Goal: Information Seeking & Learning: Check status

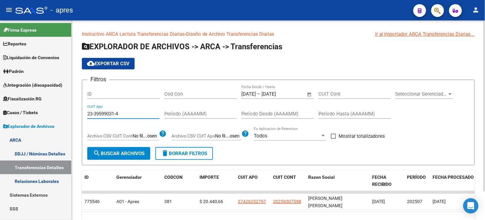
type input "23-39599031-4"
click at [132, 151] on span "search Buscar Archivos" at bounding box center [118, 154] width 51 height 6
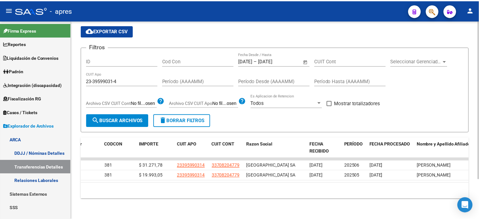
scroll to position [0, 59]
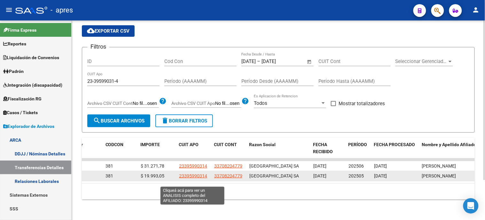
click at [203, 178] on span "23395990314" at bounding box center [193, 175] width 28 height 5
type textarea "23395990314"
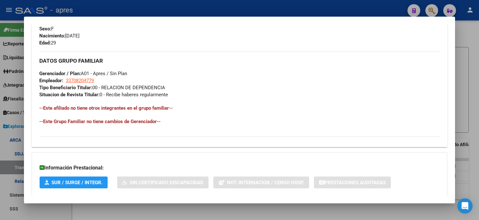
scroll to position [314, 0]
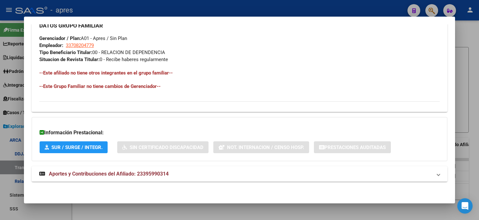
click at [0, 165] on div at bounding box center [239, 110] width 479 height 220
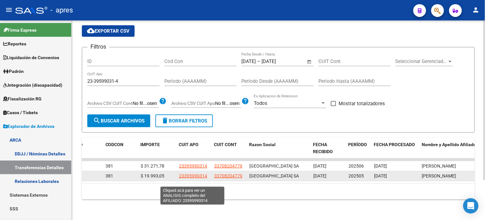
click at [194, 178] on span "23395990314" at bounding box center [193, 175] width 28 height 5
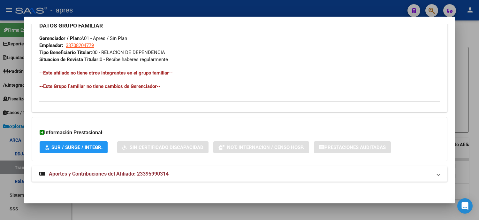
click at [157, 181] on mat-expansion-panel-header "Aportes y Contribuciones del Afiliado: 23395990314" at bounding box center [240, 173] width 416 height 15
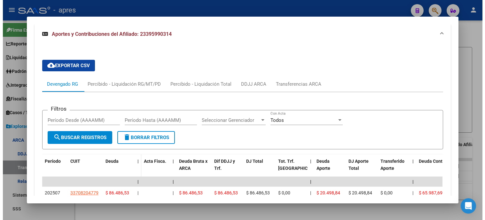
scroll to position [552, 0]
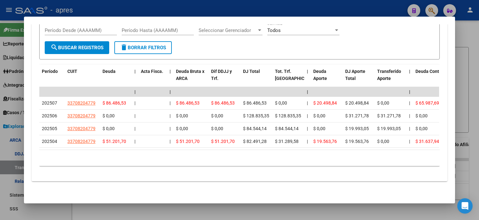
click at [0, 142] on div at bounding box center [239, 110] width 479 height 220
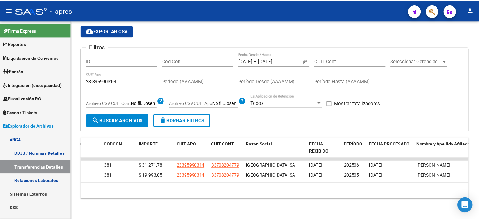
scroll to position [0, 0]
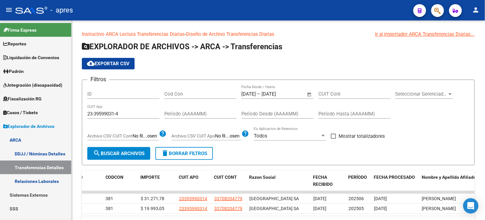
click at [444, 9] on mat-toolbar "menu - apres person" at bounding box center [242, 10] width 485 height 20
click at [442, 8] on button "button" at bounding box center [437, 10] width 13 height 13
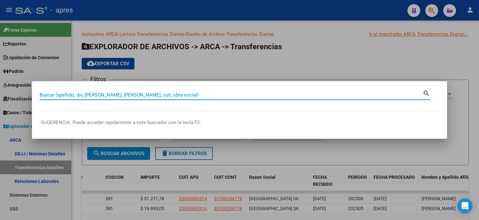
paste input "39744274"
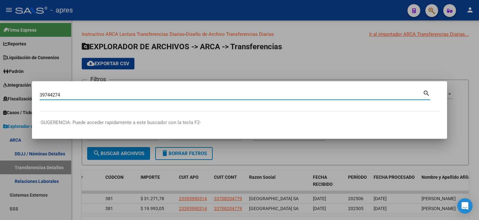
type input "39744274"
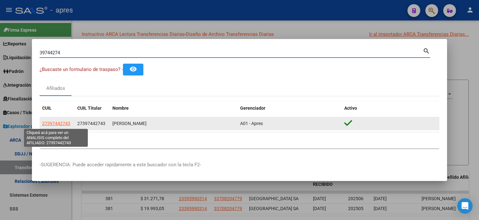
click at [58, 123] on span "27397442743" at bounding box center [56, 123] width 28 height 5
type textarea "27397442743"
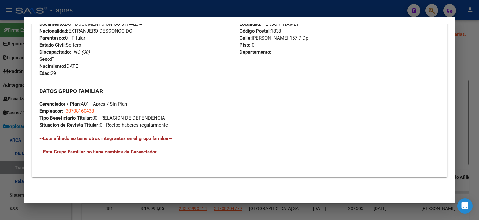
scroll to position [314, 0]
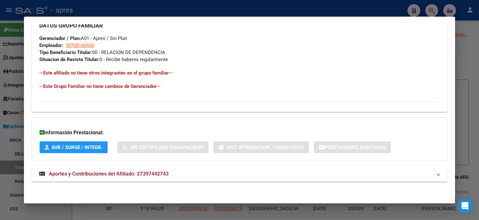
click at [151, 176] on span "Aportes y Contribuciones del Afiliado: 27397442743" at bounding box center [109, 174] width 120 height 6
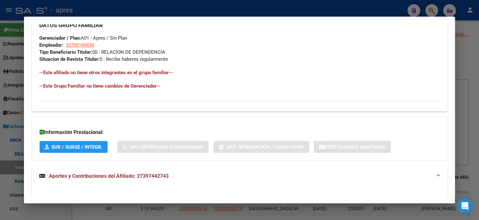
scroll to position [540, 0]
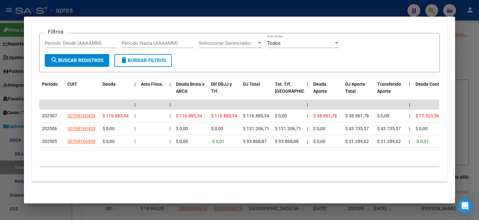
drag, startPoint x: 85, startPoint y: 150, endPoint x: 227, endPoint y: 151, distance: 142.2
click at [227, 151] on div "Período CUIT Deuda | Acta Fisca. | Deuda Bruta x ARCA Dif DDJJ y Trf. DJ Total …" at bounding box center [239, 121] width 401 height 89
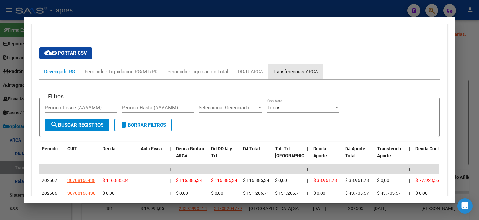
click at [317, 72] on div "Transferencias ARCA" at bounding box center [295, 71] width 45 height 7
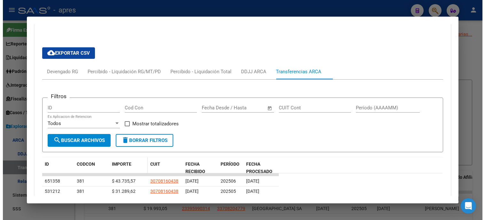
scroll to position [517, 0]
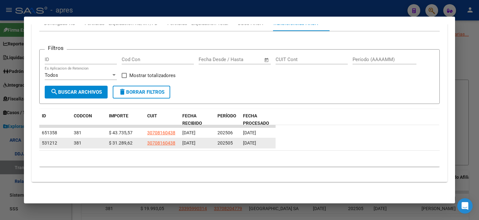
drag, startPoint x: 252, startPoint y: 145, endPoint x: 256, endPoint y: 145, distance: 3.8
click at [256, 145] on div "[DATE]" at bounding box center [258, 142] width 30 height 7
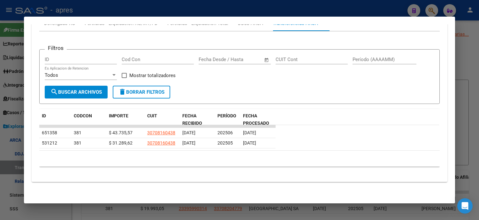
click at [4, 126] on div at bounding box center [239, 110] width 479 height 220
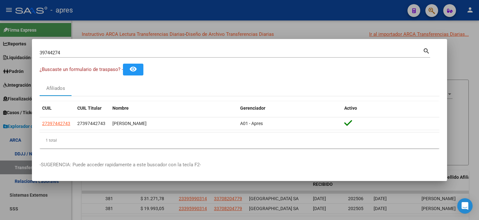
click at [0, 137] on div at bounding box center [239, 110] width 479 height 220
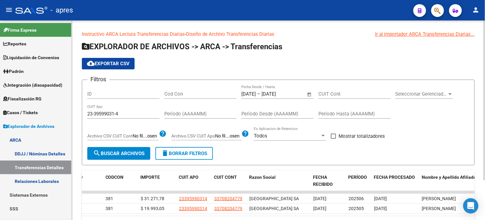
drag, startPoint x: 125, startPoint y: 117, endPoint x: 105, endPoint y: 119, distance: 20.2
click at [105, 119] on div "23-39599031-4 CUIT Apo" at bounding box center [123, 112] width 72 height 14
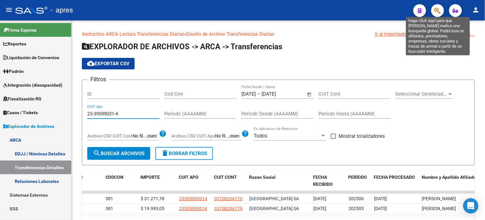
click at [439, 10] on icon "button" at bounding box center [437, 10] width 6 height 7
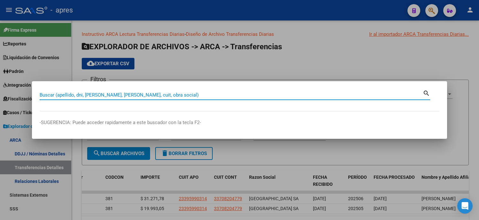
paste input "27397442743"
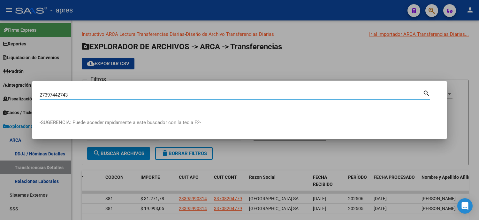
type input "27397442743"
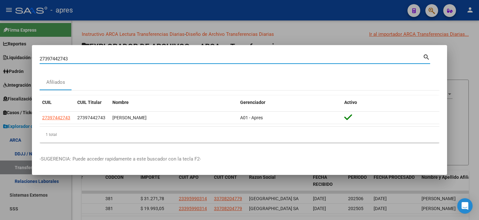
click at [2, 125] on div at bounding box center [239, 110] width 479 height 220
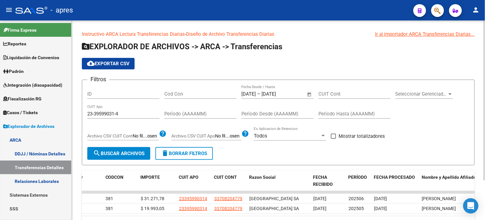
drag, startPoint x: 122, startPoint y: 115, endPoint x: 78, endPoint y: 120, distance: 44.3
click at [79, 120] on div "Instructivo ARCA Lectura Transferencias Diarias - Diseño de Archivo Transferenc…" at bounding box center [278, 136] width 413 height 232
paste input "7-39744274-3"
click at [131, 162] on form "Filtros ID Cod Con [DATE] [DATE] – [DATE] [DATE] Fecha Desde / Hasta CUIT Cont …" at bounding box center [278, 123] width 393 height 86
click at [133, 155] on span "search Buscar Archivos" at bounding box center [118, 154] width 51 height 6
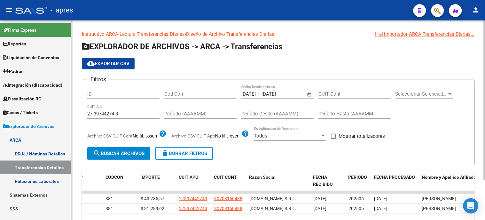
scroll to position [50, 0]
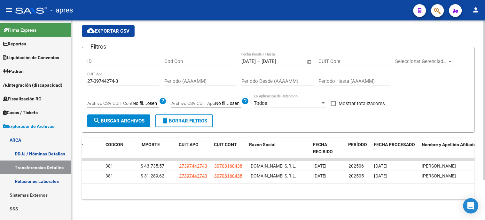
drag, startPoint x: 213, startPoint y: 176, endPoint x: 126, endPoint y: 178, distance: 86.6
click at [126, 178] on datatable-body "651358 A01 - Apres 381 $ 43.735,57 27397442743 30708160438 [DOMAIN_NAME] S.R.L.…" at bounding box center [278, 170] width 393 height 25
click at [123, 78] on input "27-39744274-3" at bounding box center [123, 81] width 72 height 6
drag, startPoint x: 128, startPoint y: 65, endPoint x: 50, endPoint y: 61, distance: 78.4
click at [50, 57] on mat-sidenav-container "Firma Express Reportes Ingresos Percibidos Análisis de todos los conceptos (his…" at bounding box center [242, 119] width 485 height 199
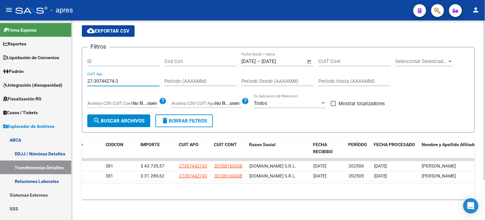
paste input "0-35321893-0"
type input "20-35321893-0"
click at [126, 114] on button "search Buscar Archivos" at bounding box center [118, 120] width 63 height 13
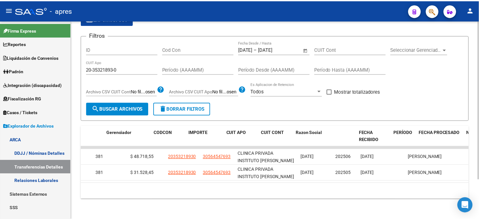
scroll to position [0, 0]
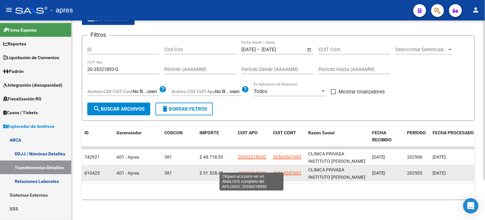
click at [238, 170] on span "20353218930" at bounding box center [252, 172] width 28 height 5
type textarea "20353218930"
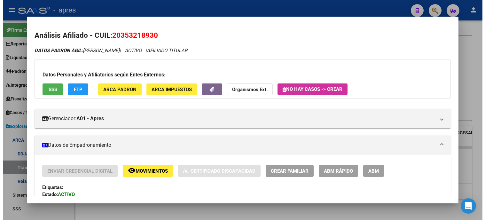
scroll to position [35, 0]
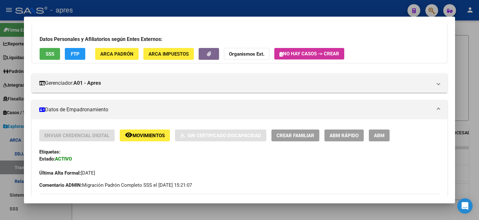
click at [186, 214] on div at bounding box center [239, 110] width 479 height 220
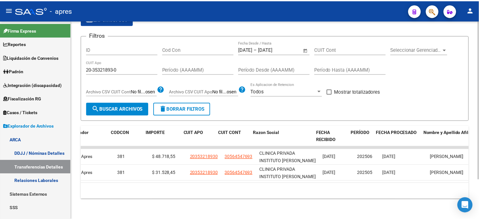
scroll to position [0, 52]
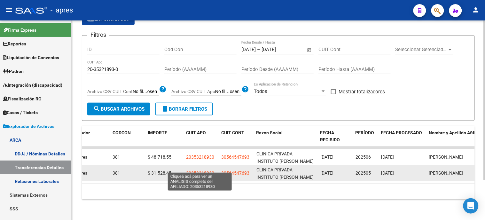
drag, startPoint x: 191, startPoint y: 167, endPoint x: 210, endPoint y: 169, distance: 19.0
click at [210, 170] on span "20353218930" at bounding box center [200, 172] width 28 height 5
copy span "35321893"
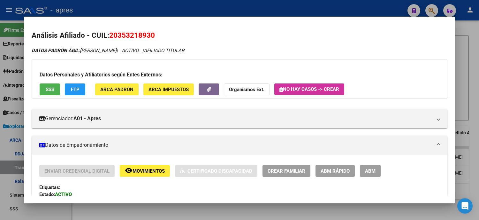
click at [176, 214] on div at bounding box center [239, 110] width 479 height 220
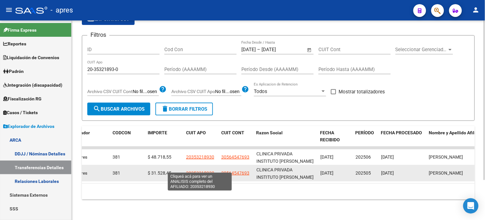
drag, startPoint x: 192, startPoint y: 169, endPoint x: 211, endPoint y: 168, distance: 19.5
click at [211, 170] on span "20353218930" at bounding box center [200, 172] width 28 height 5
copy span "35321893"
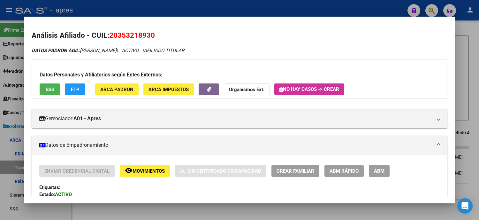
drag, startPoint x: 113, startPoint y: 39, endPoint x: 143, endPoint y: 38, distance: 29.7
click at [143, 38] on span "20353218930" at bounding box center [132, 35] width 46 height 8
copy span "35321893"
click at [14, 110] on div at bounding box center [239, 110] width 479 height 220
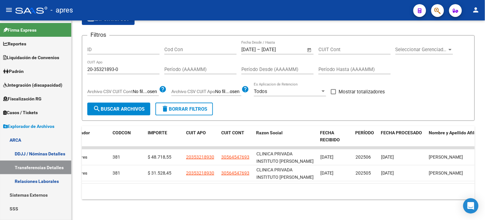
click at [438, 15] on span "button" at bounding box center [437, 10] width 6 height 13
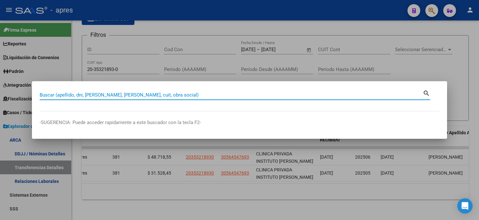
paste input "27-17260693-3"
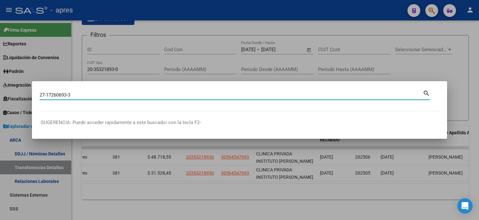
type input "27172606933"
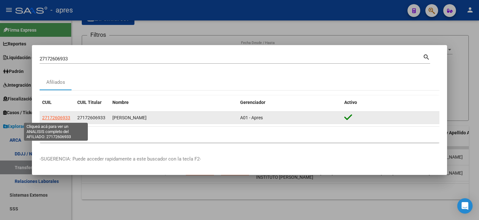
click at [62, 119] on span "27172606933" at bounding box center [56, 117] width 28 height 5
type textarea "27172606933"
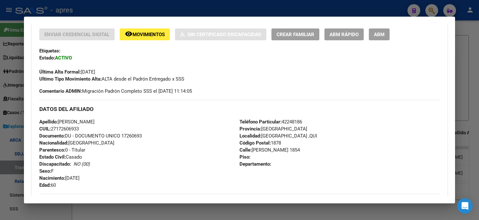
scroll to position [30, 0]
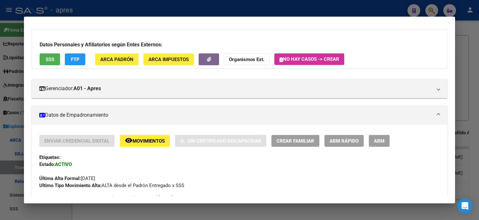
click at [0, 125] on div at bounding box center [239, 110] width 479 height 220
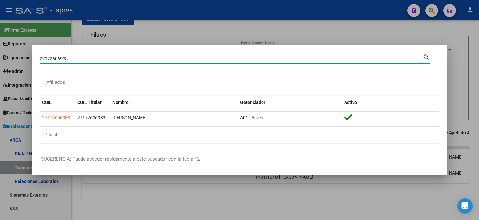
drag, startPoint x: 125, startPoint y: 58, endPoint x: 0, endPoint y: 59, distance: 124.7
click at [0, 58] on div "27172606933 Buscar (apellido, dni, cuil, nro traspaso, cuit, obra social) searc…" at bounding box center [239, 110] width 479 height 220
paste input "299582634"
type input "27299582634"
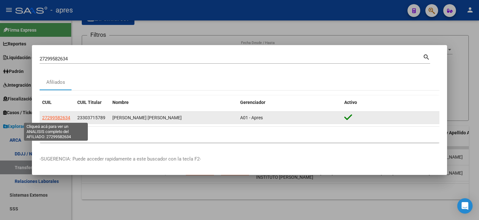
click at [54, 117] on span "27299582634" at bounding box center [56, 117] width 28 height 5
type textarea "27299582634"
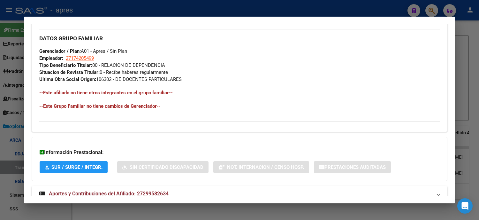
scroll to position [337, 0]
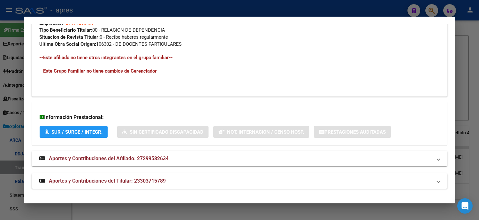
click at [146, 162] on strong "Aportes y Contribuciones del Afiliado: 27299582634" at bounding box center [103, 159] width 129 height 8
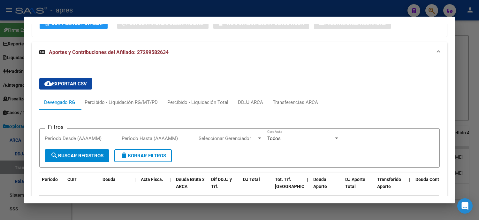
scroll to position [549, 0]
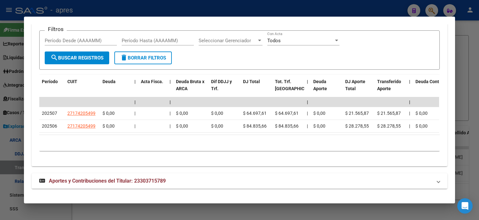
click at [10, 90] on div at bounding box center [239, 110] width 479 height 220
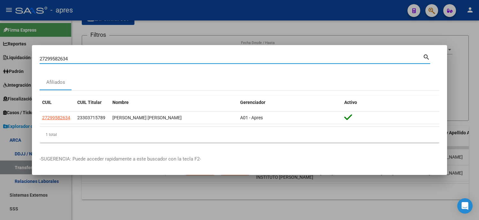
drag, startPoint x: 76, startPoint y: 61, endPoint x: 35, endPoint y: 59, distance: 40.6
click at [35, 59] on mat-dialog-content "27299582634 Buscar (apellido, dni, cuil, nro traspaso, cuit, obra social) searc…" at bounding box center [240, 100] width 416 height 95
paste input "388428746"
type input "27388428746"
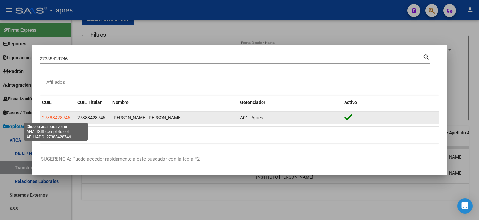
click at [61, 116] on span "27388428746" at bounding box center [56, 117] width 28 height 5
type textarea "27388428746"
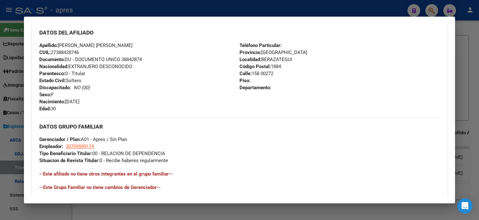
scroll to position [314, 0]
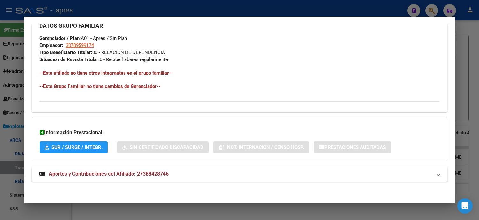
click at [65, 171] on span "Aportes y Contribuciones del Afiliado: 27388428746" at bounding box center [109, 174] width 120 height 6
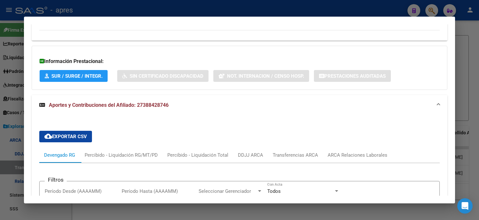
scroll to position [421, 0]
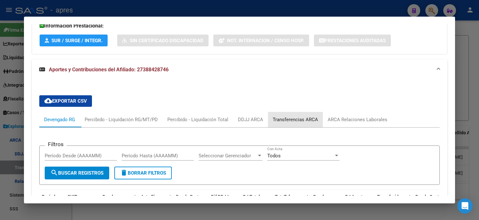
click at [302, 118] on div "Transferencias ARCA" at bounding box center [295, 119] width 45 height 7
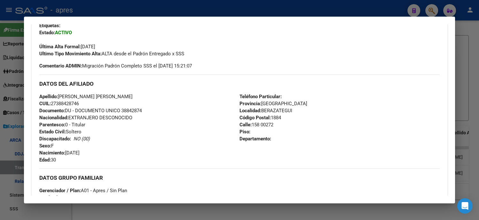
scroll to position [20, 0]
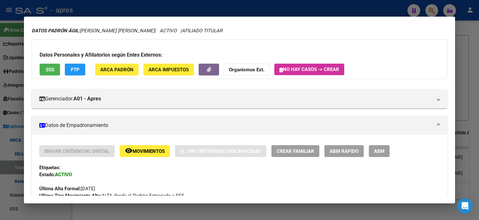
click at [0, 123] on div at bounding box center [239, 110] width 479 height 220
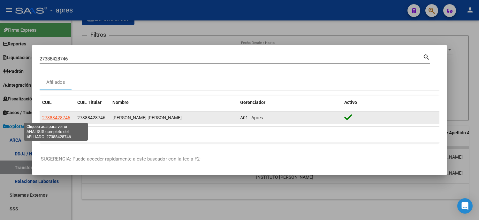
click at [56, 117] on span "27388428746" at bounding box center [56, 117] width 28 height 5
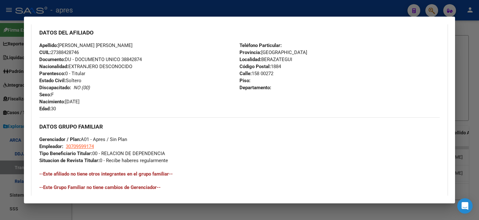
scroll to position [248, 0]
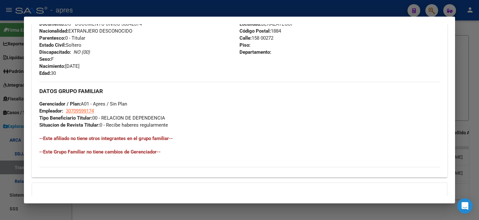
click at [0, 112] on div at bounding box center [239, 110] width 479 height 220
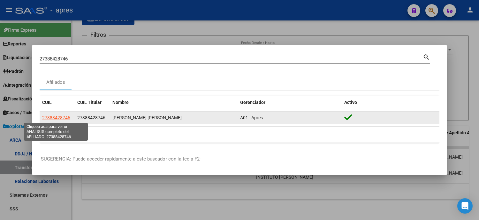
click at [65, 117] on span "27388428746" at bounding box center [56, 117] width 28 height 5
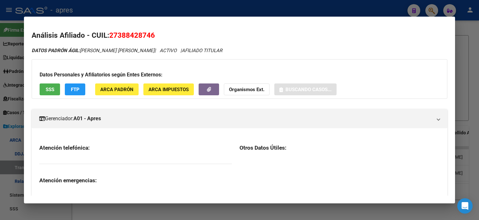
click at [114, 35] on span "27388428746" at bounding box center [132, 35] width 46 height 8
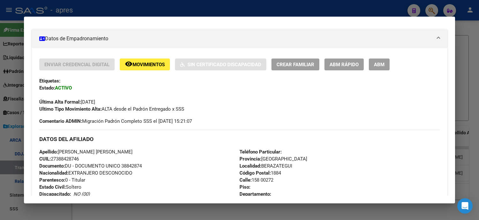
scroll to position [0, 0]
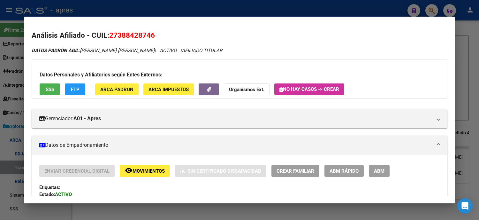
drag, startPoint x: 114, startPoint y: 35, endPoint x: 146, endPoint y: 35, distance: 32.6
click at [146, 35] on span "27388428746" at bounding box center [132, 35] width 46 height 8
click at [127, 35] on span "27388428746" at bounding box center [132, 35] width 46 height 8
drag, startPoint x: 113, startPoint y: 34, endPoint x: 147, endPoint y: 32, distance: 33.9
click at [147, 32] on span "27388428746" at bounding box center [132, 35] width 46 height 8
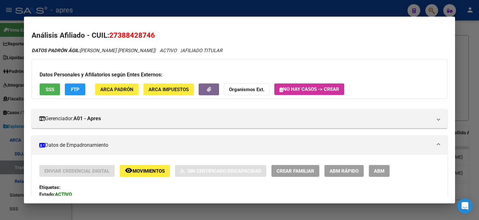
click at [147, 32] on span "27388428746" at bounding box center [132, 35] width 46 height 8
drag, startPoint x: 113, startPoint y: 35, endPoint x: 143, endPoint y: 34, distance: 29.7
click at [143, 34] on span "27388428746" at bounding box center [132, 35] width 46 height 8
copy span "38842874"
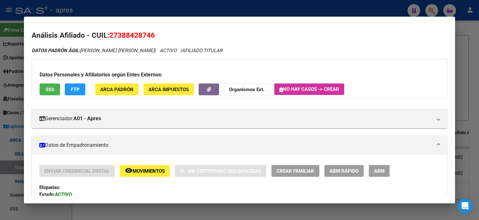
copy span "38842874"
